Goal: Check status: Check status

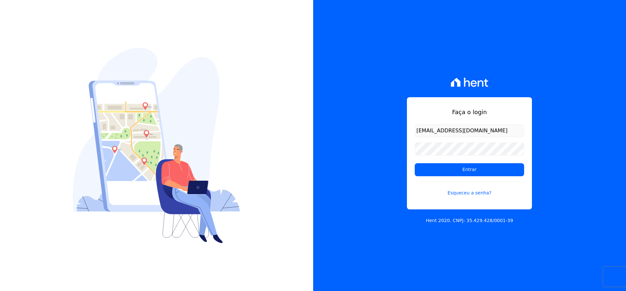
type input "[EMAIL_ADDRESS][DOMAIN_NAME]"
click at [443, 168] on input "Entrar" at bounding box center [469, 170] width 109 height 13
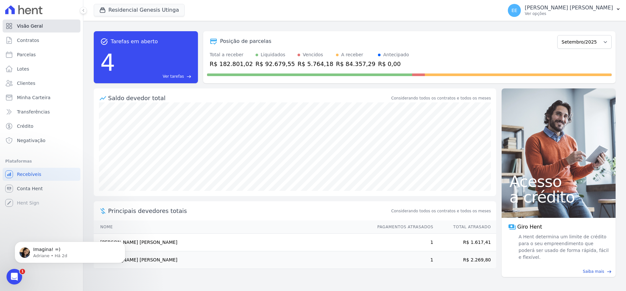
click at [43, 26] on link "Visão Geral" at bounding box center [42, 26] width 78 height 13
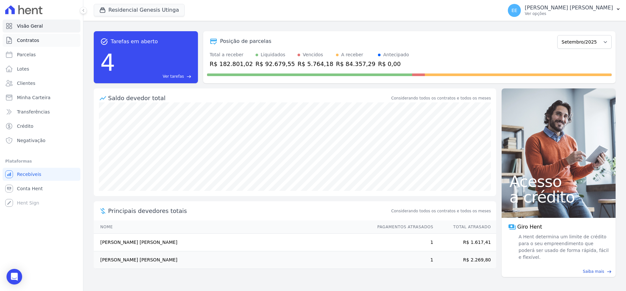
click at [38, 41] on link "Contratos" at bounding box center [42, 40] width 78 height 13
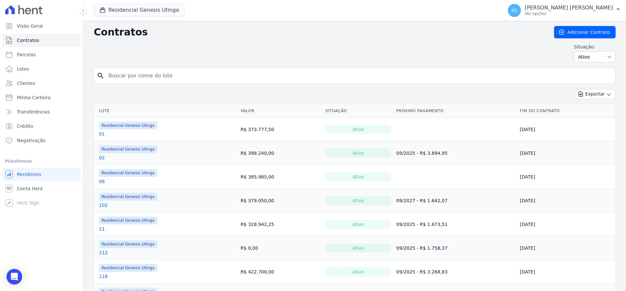
click at [134, 73] on input "search" at bounding box center [359, 75] width 508 height 13
type input "53"
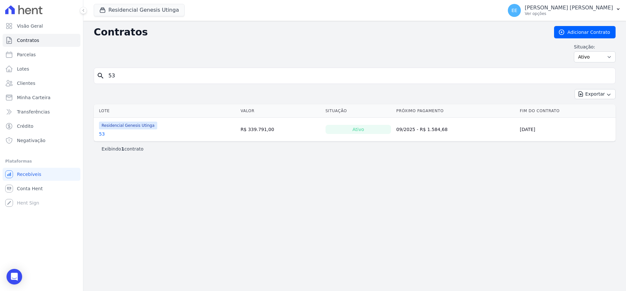
click at [102, 135] on link "53" at bounding box center [102, 134] width 6 height 7
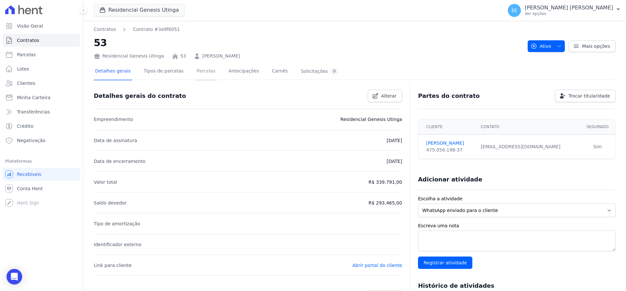
click at [199, 70] on link "Parcelas" at bounding box center [205, 71] width 21 height 17
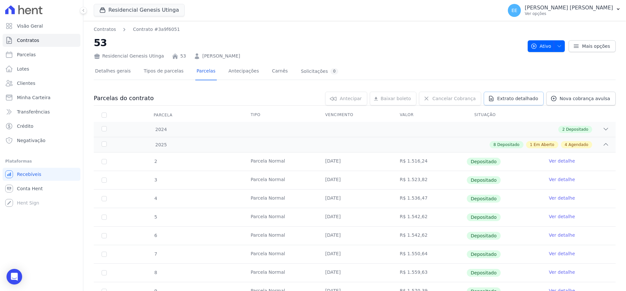
click at [530, 101] on span "Extrato detalhado" at bounding box center [517, 98] width 41 height 7
click at [596, 97] on span "Exportar PDF" at bounding box center [605, 99] width 34 height 7
click at [604, 145] on icon at bounding box center [606, 145] width 4 height 2
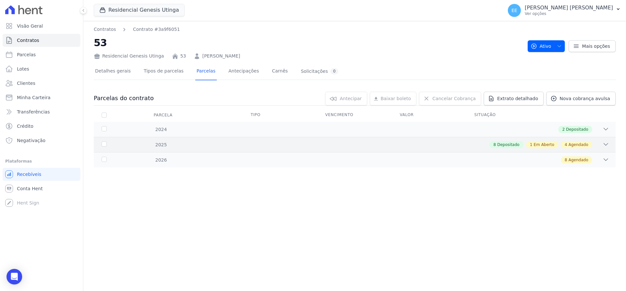
click at [600, 145] on div "8 Depositado 1 Em Aberto 4 Agendado" at bounding box center [381, 144] width 458 height 7
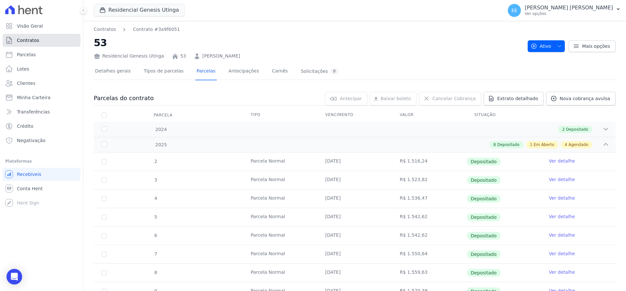
click at [48, 40] on link "Contratos" at bounding box center [42, 40] width 78 height 13
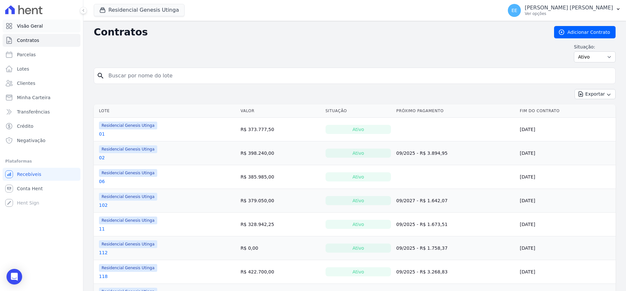
click at [44, 21] on link "Visão Geral" at bounding box center [42, 26] width 78 height 13
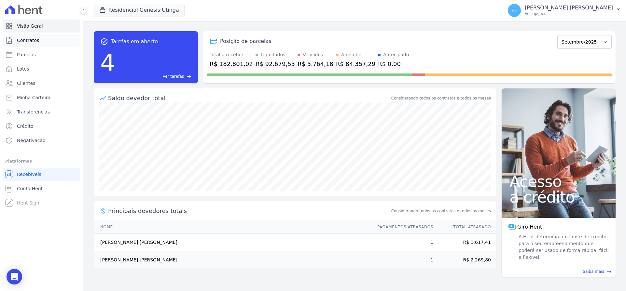
click at [32, 40] on span "Contratos" at bounding box center [28, 40] width 22 height 7
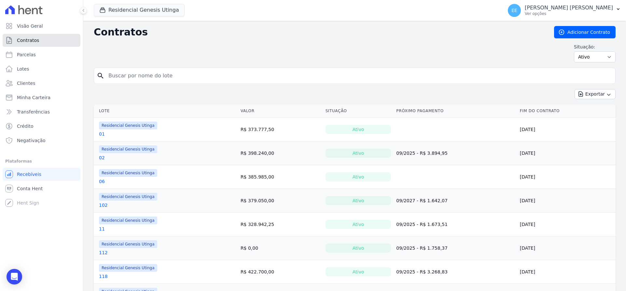
click at [36, 41] on span "Contratos" at bounding box center [28, 40] width 22 height 7
click at [27, 42] on span "Contratos" at bounding box center [28, 40] width 22 height 7
